Goal: Task Accomplishment & Management: Use online tool/utility

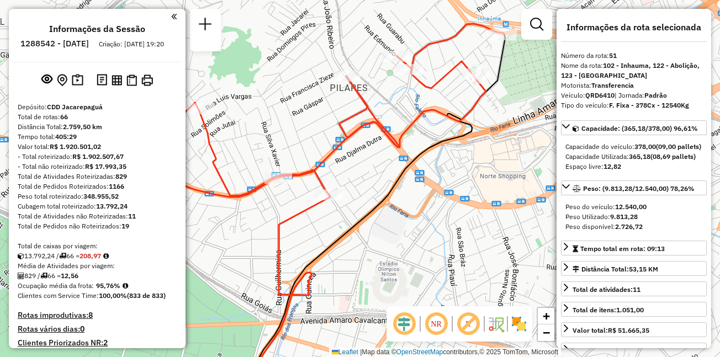
select select "**********"
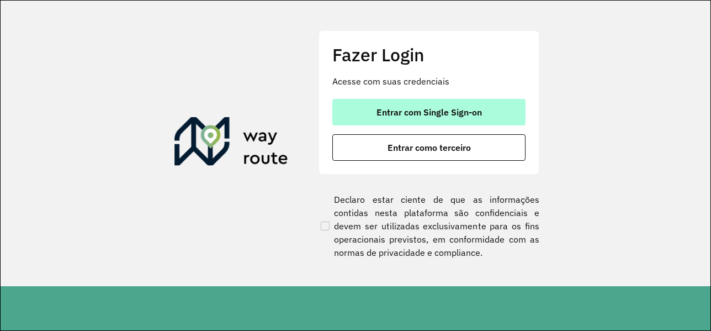
click at [414, 116] on span "Entrar com Single Sign-on" at bounding box center [428, 112] width 105 height 9
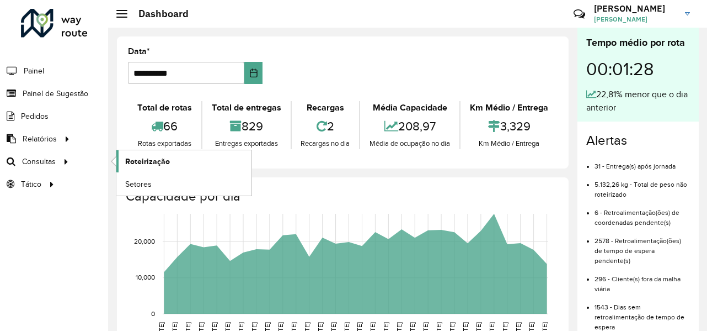
click at [142, 159] on span "Roteirização" at bounding box center [147, 162] width 45 height 12
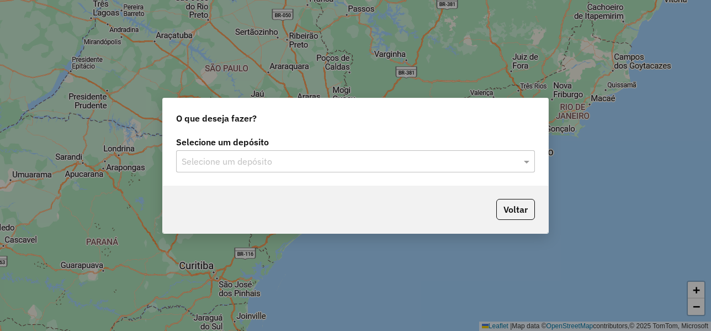
click at [224, 155] on input "text" at bounding box center [345, 161] width 326 height 13
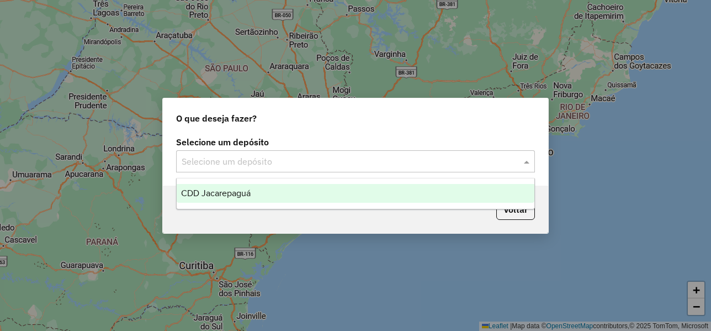
click at [229, 189] on span "CDD Jacarepaguá" at bounding box center [216, 192] width 70 height 9
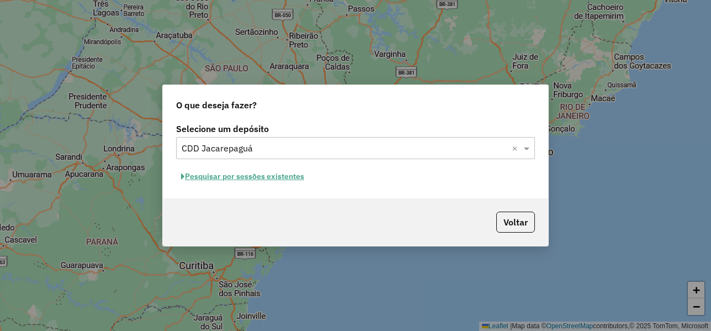
click at [252, 178] on button "Pesquisar por sessões existentes" at bounding box center [242, 176] width 133 height 17
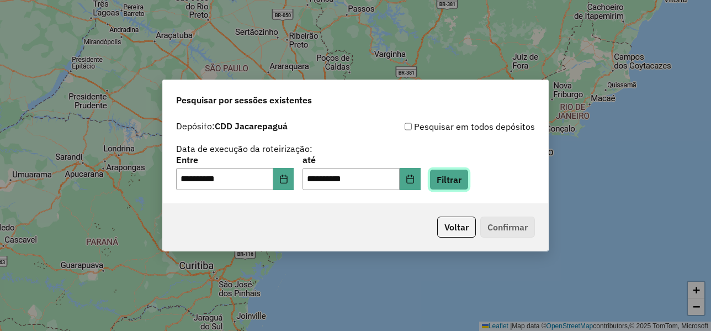
click at [466, 186] on button "Filtrar" at bounding box center [448, 179] width 39 height 21
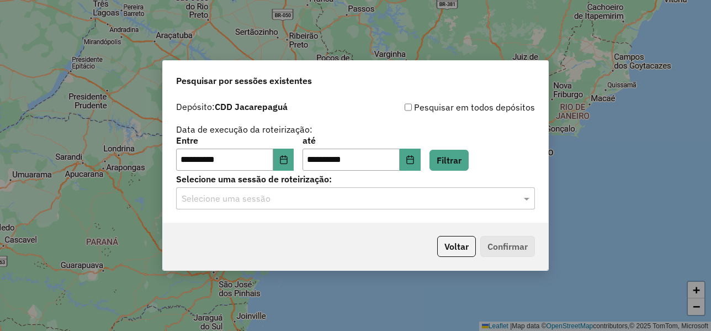
click at [310, 206] on div "Selecione uma sessão" at bounding box center [355, 198] width 359 height 22
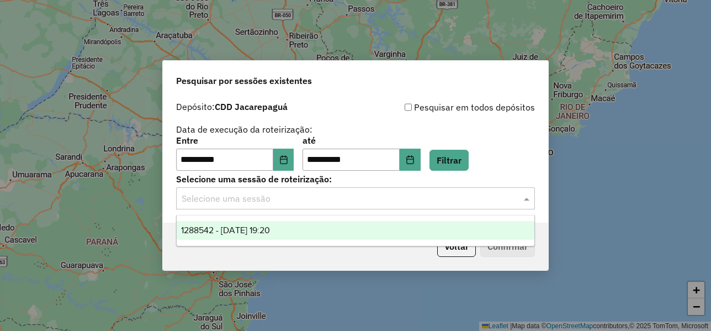
click at [270, 228] on span "1288542 - [DATE] 19:20" at bounding box center [225, 229] width 89 height 9
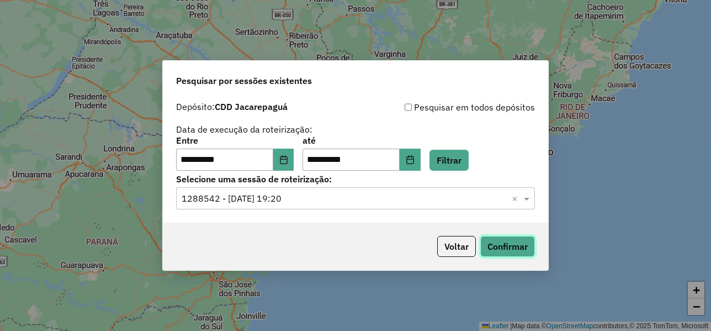
click at [488, 245] on button "Confirmar" at bounding box center [507, 246] width 55 height 21
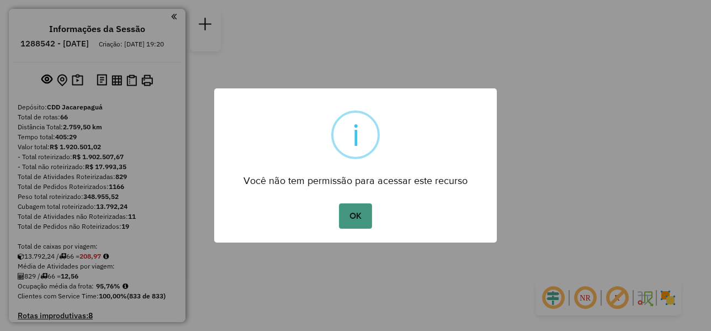
click at [365, 216] on button "OK" at bounding box center [355, 215] width 33 height 25
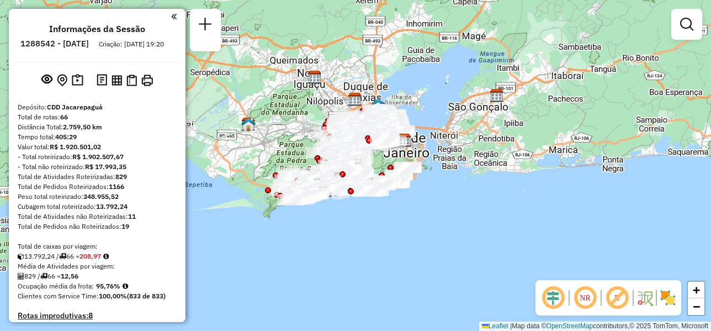
scroll to position [787, 0]
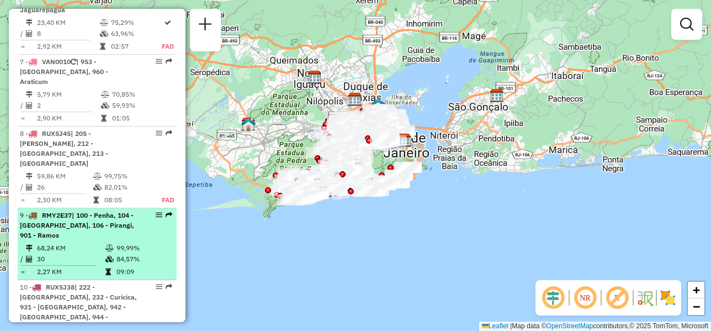
click at [71, 211] on span "| 100 - Penha, 104 - [GEOGRAPHIC_DATA], 106 - Pirangi, 901 - Ramos" at bounding box center [77, 225] width 114 height 28
select select "**********"
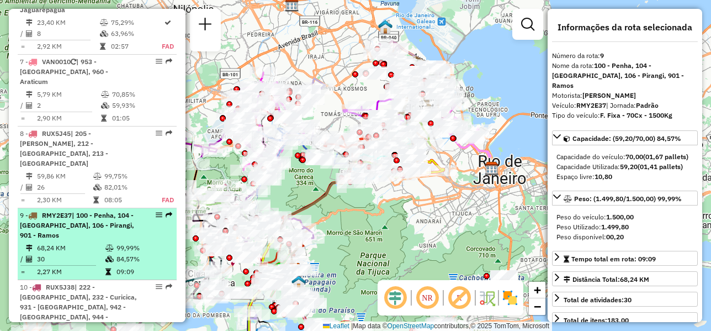
click at [160, 211] on div at bounding box center [155, 214] width 33 height 7
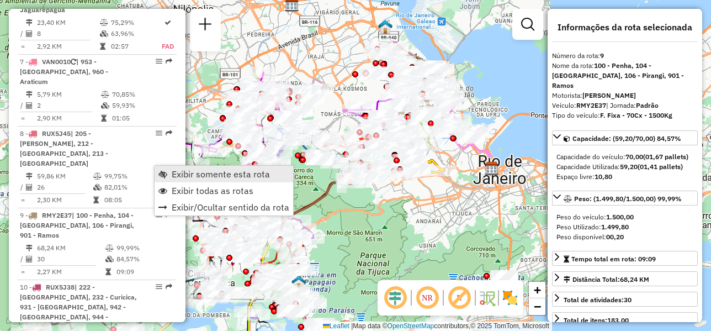
click at [186, 173] on span "Exibir somente esta rota" at bounding box center [221, 173] width 98 height 9
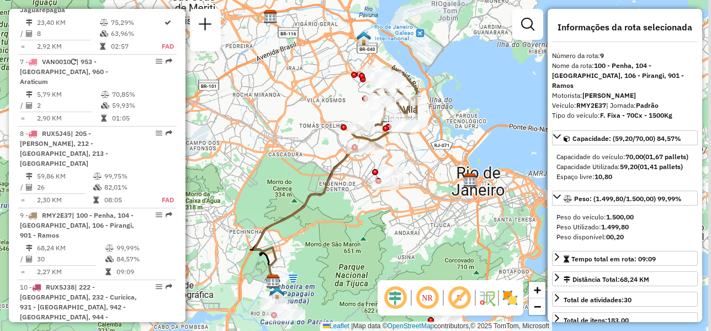
drag, startPoint x: 355, startPoint y: 125, endPoint x: 311, endPoint y: 153, distance: 52.2
click at [311, 153] on div "Janela de atendimento Grade de atendimento Capacidade Transportadoras Veículos …" at bounding box center [355, 165] width 711 height 331
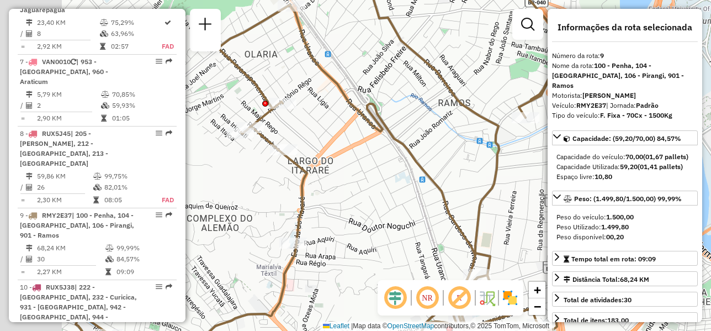
drag, startPoint x: 343, startPoint y: 147, endPoint x: 437, endPoint y: 164, distance: 94.7
click at [437, 164] on div "Janela de atendimento Grade de atendimento Capacidade Transportadoras Veículos …" at bounding box center [355, 165] width 711 height 331
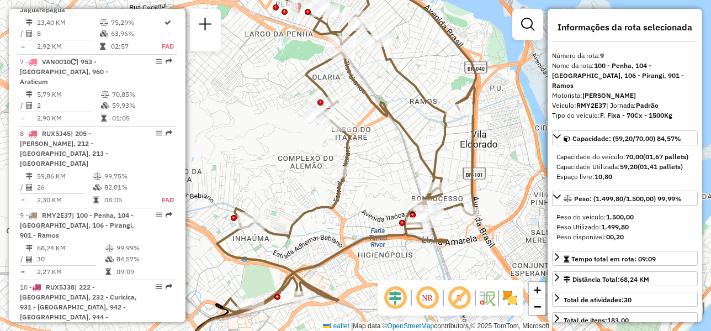
drag, startPoint x: 363, startPoint y: 100, endPoint x: 369, endPoint y: 141, distance: 41.3
click at [369, 141] on div "Janela de atendimento Grade de atendimento Capacidade Transportadoras Veículos …" at bounding box center [355, 165] width 711 height 331
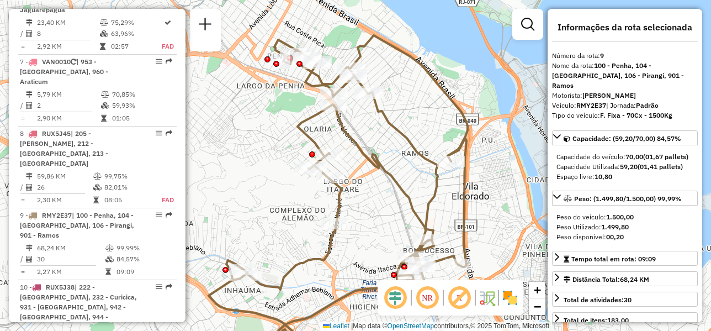
drag, startPoint x: 361, startPoint y: 100, endPoint x: 358, endPoint y: 140, distance: 40.4
click at [358, 140] on div "Janela de atendimento Grade de atendimento Capacidade Transportadoras Veículos …" at bounding box center [355, 165] width 711 height 331
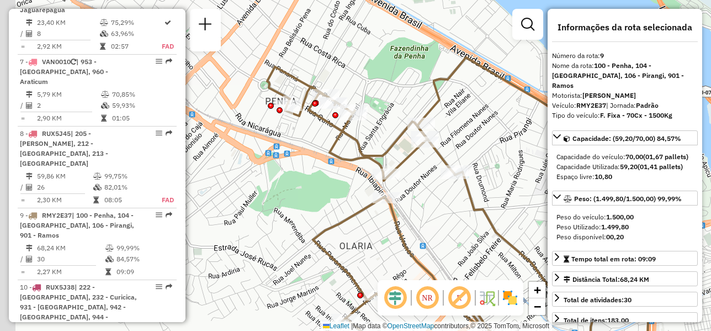
drag, startPoint x: 307, startPoint y: 78, endPoint x: 373, endPoint y: 136, distance: 88.0
click at [373, 136] on div "Janela de atendimento Grade de atendimento Capacidade Transportadoras Veículos …" at bounding box center [355, 165] width 711 height 331
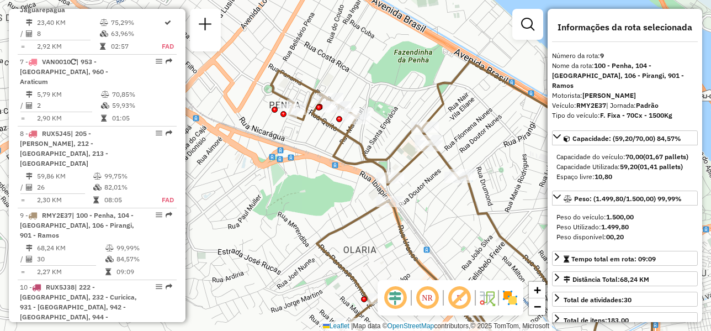
drag, startPoint x: 386, startPoint y: 152, endPoint x: 337, endPoint y: 111, distance: 64.2
click at [336, 114] on icon at bounding box center [464, 212] width 387 height 302
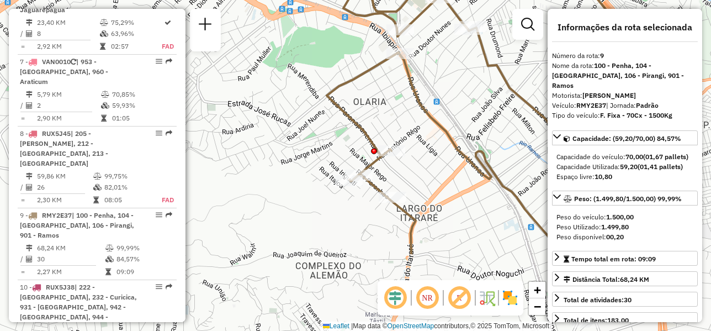
drag, startPoint x: 378, startPoint y: 197, endPoint x: 438, endPoint y: 87, distance: 124.9
click at [438, 87] on div "Janela de atendimento Grade de atendimento Capacidade Transportadoras Veículos …" at bounding box center [355, 165] width 711 height 331
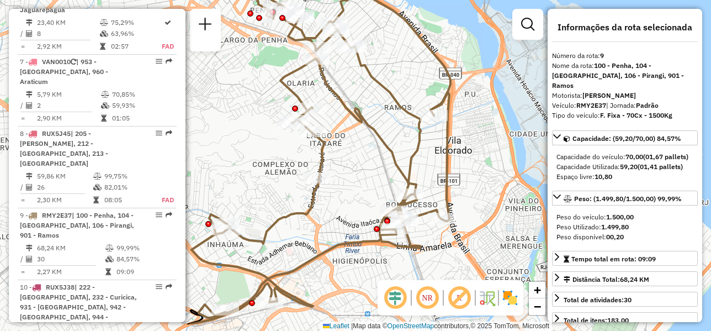
drag, startPoint x: 418, startPoint y: 150, endPoint x: 326, endPoint y: 109, distance: 100.8
click at [326, 109] on div "Rota 9 - Placa RMY2E37 55064755 - TIAGO MORORO Janela de atendimento Grade de a…" at bounding box center [355, 165] width 711 height 331
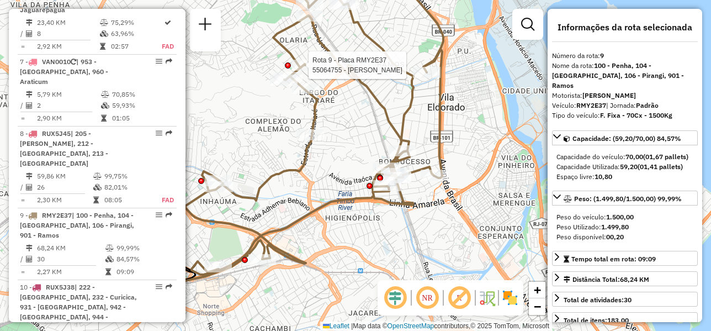
drag, startPoint x: 449, startPoint y: 206, endPoint x: 442, endPoint y: 150, distance: 56.2
click at [442, 150] on icon at bounding box center [313, 110] width 259 height 328
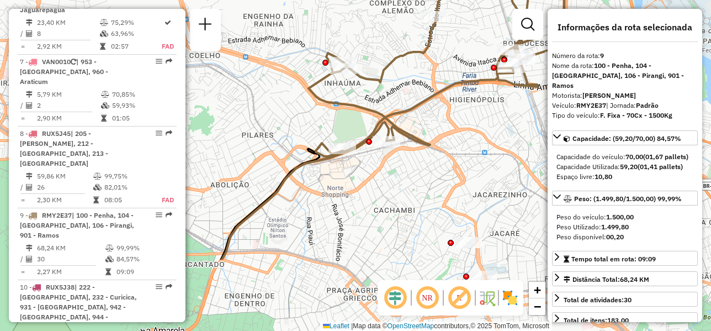
drag, startPoint x: 338, startPoint y: 177, endPoint x: 462, endPoint y: 72, distance: 162.2
click at [462, 72] on div "Rota 9 - Placa RMY2E37 55064755 - TIAGO MORORO Janela de atendimento Grade de a…" at bounding box center [355, 165] width 711 height 331
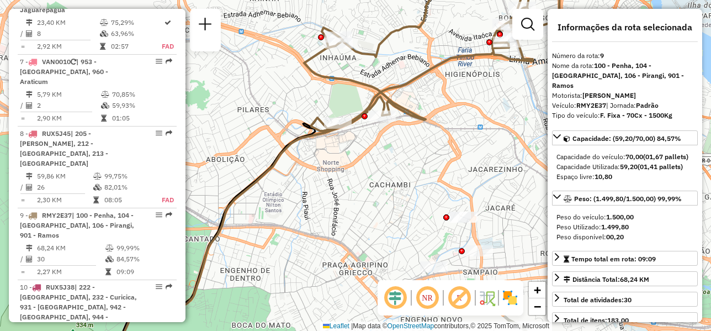
drag, startPoint x: 410, startPoint y: 174, endPoint x: 405, endPoint y: 148, distance: 27.1
click at [405, 148] on div "Rota 9 - Placa RMY2E37 55064755 - TIAGO MORORO Janela de atendimento Grade de a…" at bounding box center [355, 165] width 711 height 331
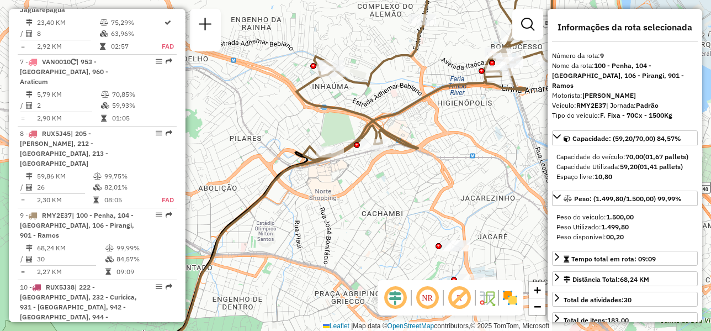
drag, startPoint x: 445, startPoint y: 126, endPoint x: 439, endPoint y: 156, distance: 30.5
click at [439, 156] on div "Rota 9 - Placa RMY2E37 55064755 - TIAGO MORORO Janela de atendimento Grade de a…" at bounding box center [355, 165] width 711 height 331
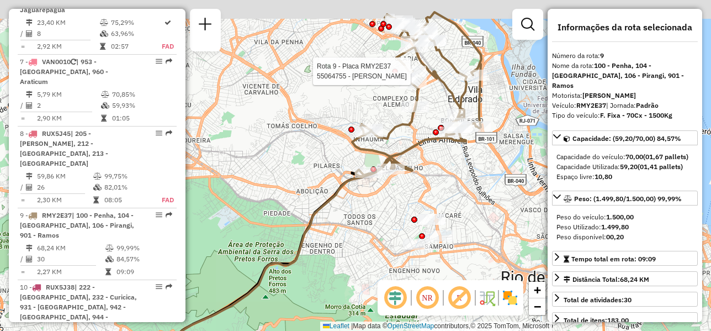
drag, startPoint x: 440, startPoint y: 98, endPoint x: 413, endPoint y: 131, distance: 43.1
click at [414, 131] on div "Rota 9 - Placa RMY2E37 55064755 - TIAGO MORORO Janela de atendimento Grade de a…" at bounding box center [355, 165] width 711 height 331
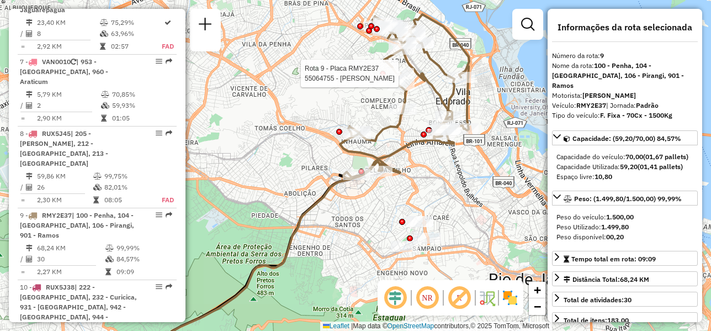
drag, startPoint x: 422, startPoint y: 72, endPoint x: 413, endPoint y: 135, distance: 63.5
click at [413, 135] on div "Rota 9 - Placa RMY2E37 55064755 - TIAGO MORORO Janela de atendimento Grade de a…" at bounding box center [355, 165] width 711 height 331
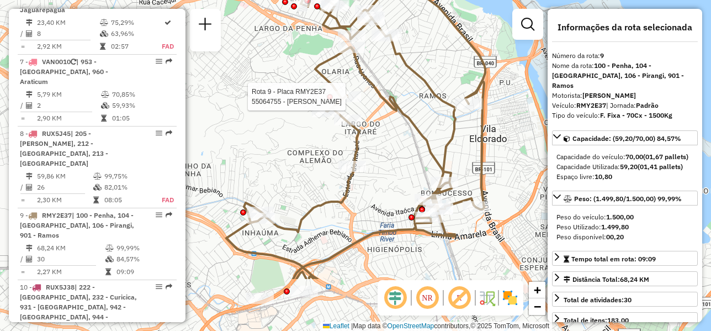
drag, startPoint x: 433, startPoint y: 157, endPoint x: 419, endPoint y: 72, distance: 86.1
click at [419, 72] on icon at bounding box center [355, 128] width 259 height 301
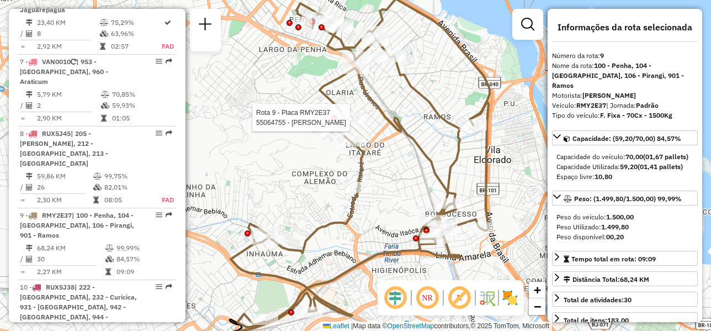
drag, startPoint x: 434, startPoint y: 106, endPoint x: 437, endPoint y: 116, distance: 10.2
click at [437, 116] on icon at bounding box center [360, 163] width 259 height 328
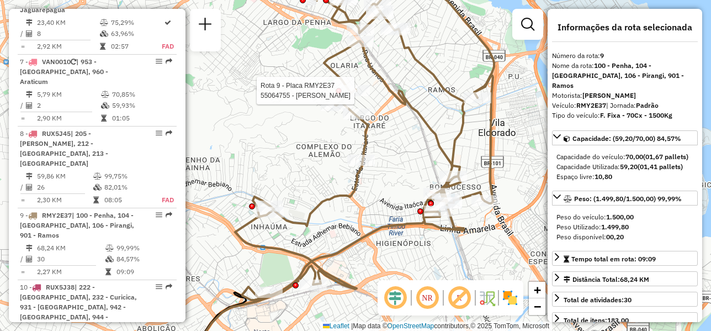
drag, startPoint x: 409, startPoint y: 145, endPoint x: 418, endPoint y: 99, distance: 46.6
click at [418, 99] on icon at bounding box center [364, 136] width 259 height 328
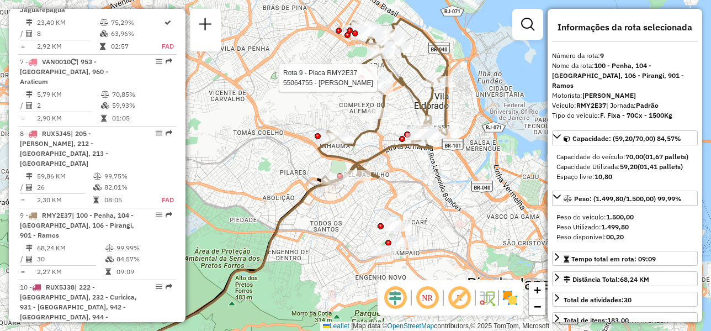
drag, startPoint x: 471, startPoint y: 207, endPoint x: 460, endPoint y: 200, distance: 13.2
click at [460, 200] on div "Rota 9 - Placa RMY2E37 55064755 - TIAGO MORORO Janela de atendimento Grade de a…" at bounding box center [355, 165] width 711 height 331
